Goal: Task Accomplishment & Management: Use online tool/utility

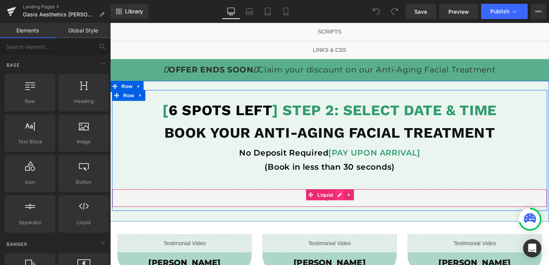
click at [349, 204] on div "Liquid" at bounding box center [340, 206] width 457 height 19
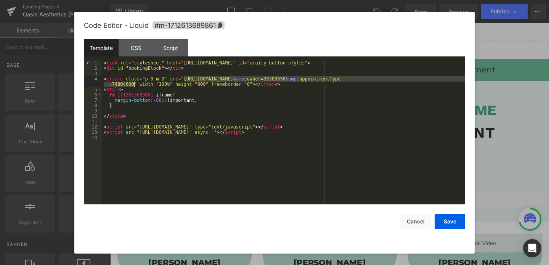
drag, startPoint x: 184, startPoint y: 78, endPoint x: 133, endPoint y: 83, distance: 52.1
click at [133, 83] on div "< link rel = "stylesheet" href = "https://embed.acuityscheduling.com/embed/butt…" at bounding box center [283, 137] width 363 height 155
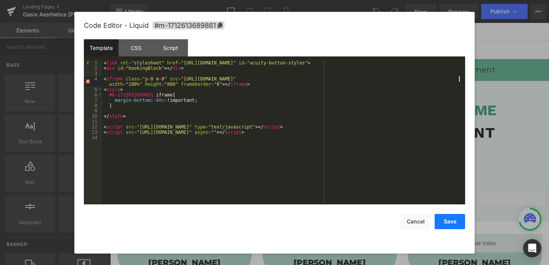
click at [447, 222] on button "Save" at bounding box center [449, 221] width 30 height 15
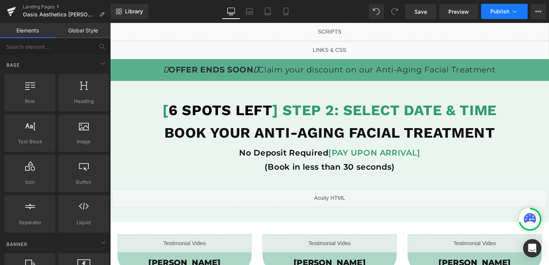
click at [501, 12] on span "Publish" at bounding box center [499, 11] width 19 height 6
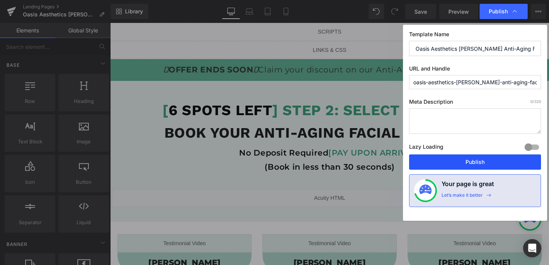
click at [477, 164] on button "Publish" at bounding box center [475, 161] width 132 height 15
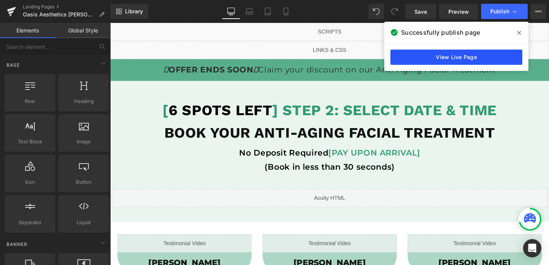
click at [444, 53] on link "View Live Page" at bounding box center [456, 57] width 132 height 15
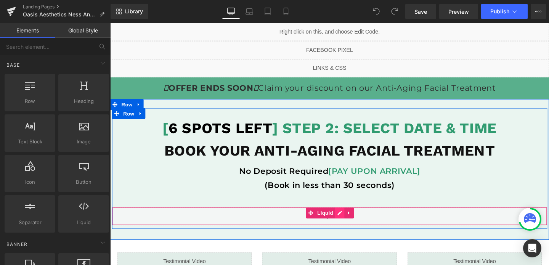
click at [352, 222] on div "Liquid" at bounding box center [340, 225] width 457 height 19
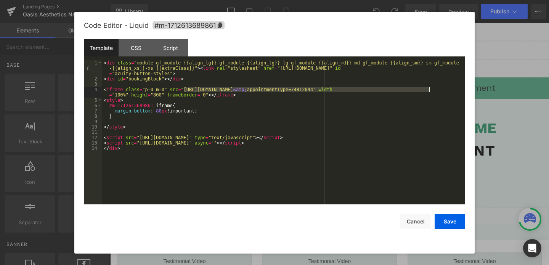
drag, startPoint x: 183, startPoint y: 88, endPoint x: 428, endPoint y: 87, distance: 244.6
click at [428, 87] on div "< div class = "module gf_module-{{align_lg}} gf_module-{{align_lg}}-lg gf_modul…" at bounding box center [283, 142] width 363 height 165
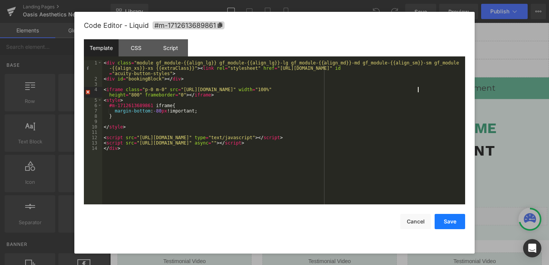
click at [436, 223] on button "Save" at bounding box center [449, 221] width 30 height 15
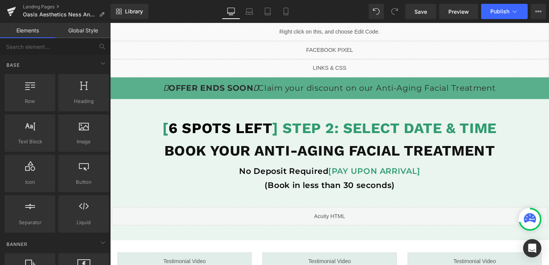
click at [491, 19] on div "Library Desktop Desktop Laptop Tablet Mobile Save Preview Publish Scheduled Vie…" at bounding box center [329, 11] width 438 height 23
click at [497, 9] on span "Publish" at bounding box center [499, 11] width 19 height 6
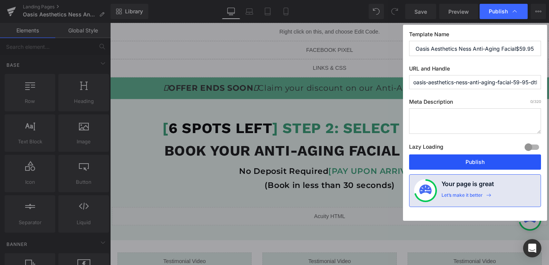
click at [469, 164] on button "Publish" at bounding box center [475, 161] width 132 height 15
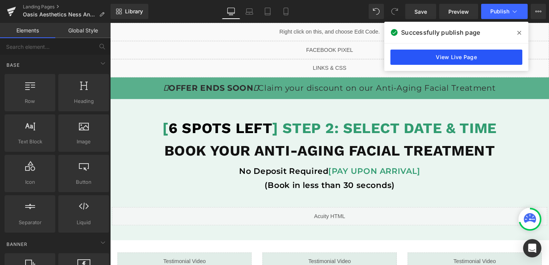
click at [420, 53] on link "View Live Page" at bounding box center [456, 57] width 132 height 15
